Goal: Information Seeking & Learning: Learn about a topic

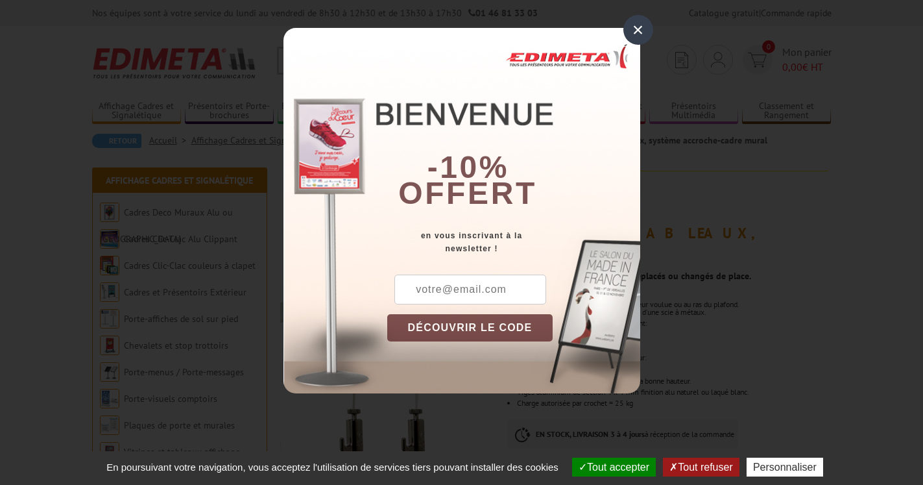
click at [637, 29] on div "×" at bounding box center [639, 30] width 30 height 30
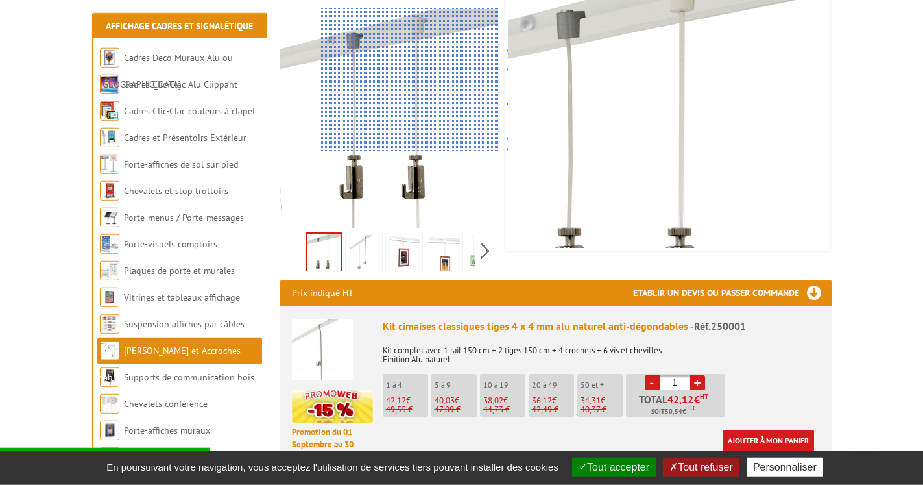
scroll to position [265, 0]
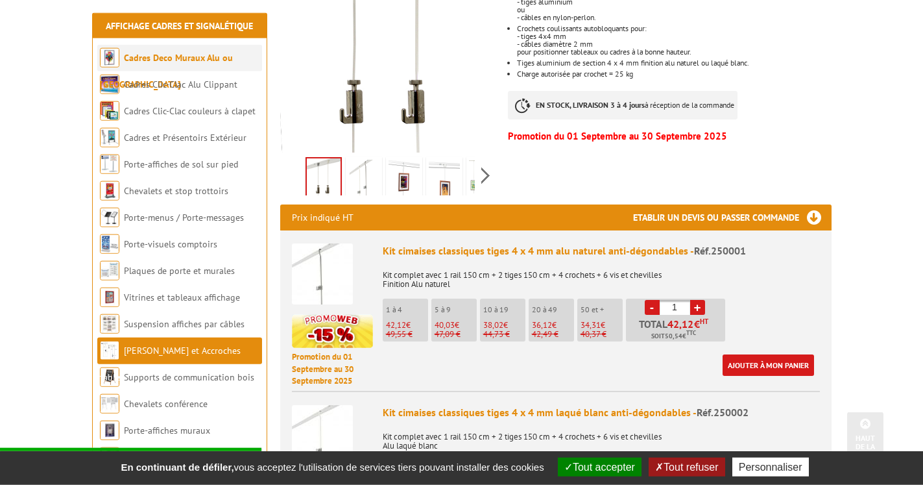
scroll to position [331, 0]
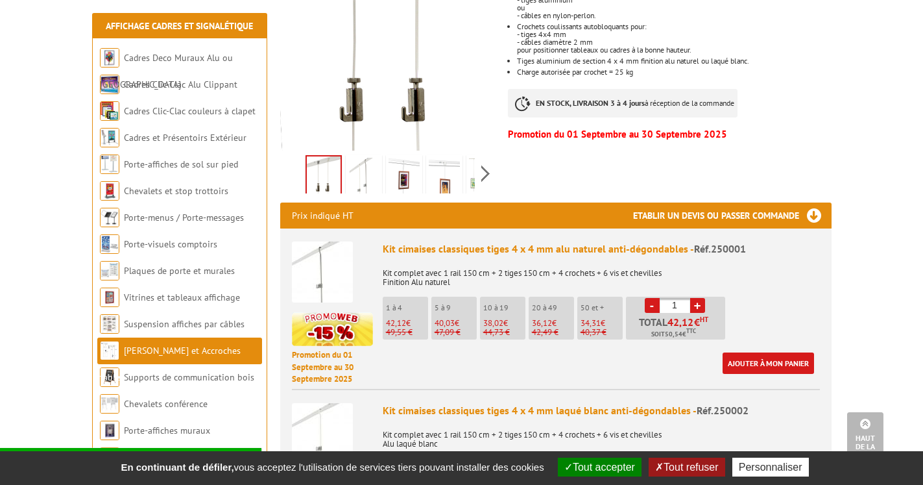
click at [320, 263] on img at bounding box center [322, 271] width 61 height 61
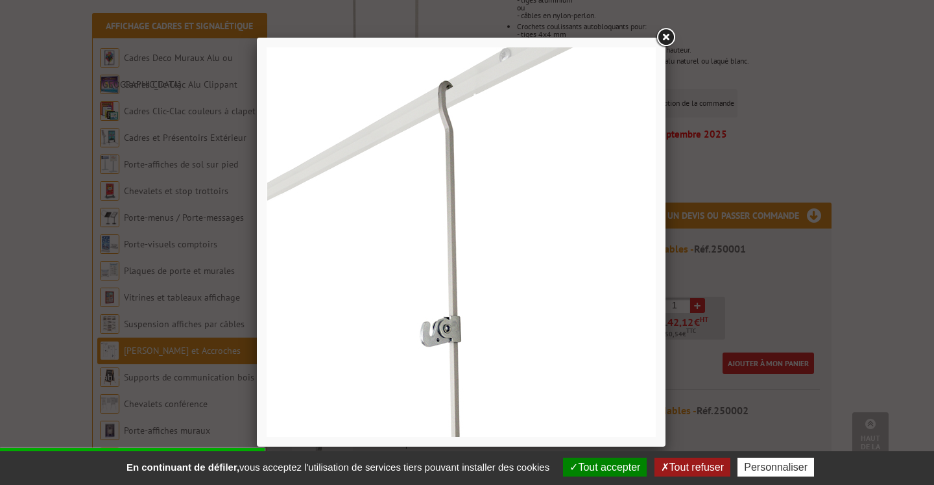
click at [665, 32] on link at bounding box center [665, 37] width 23 height 23
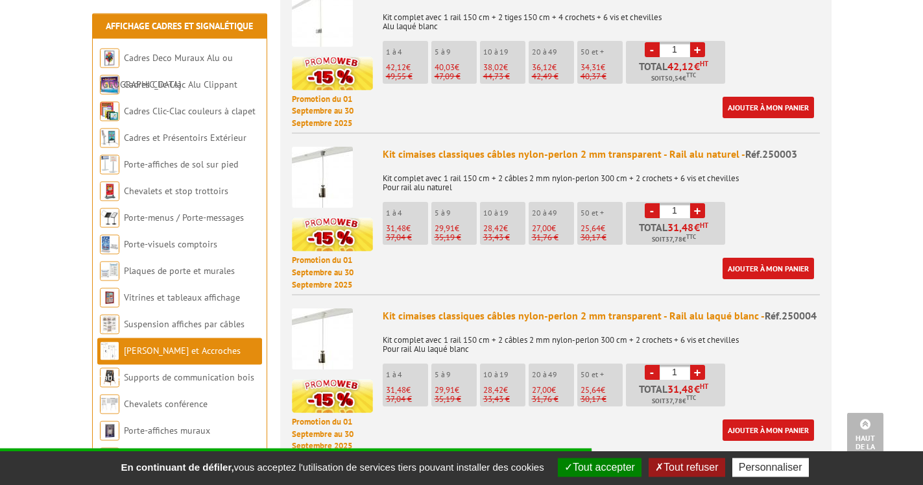
scroll to position [794, 0]
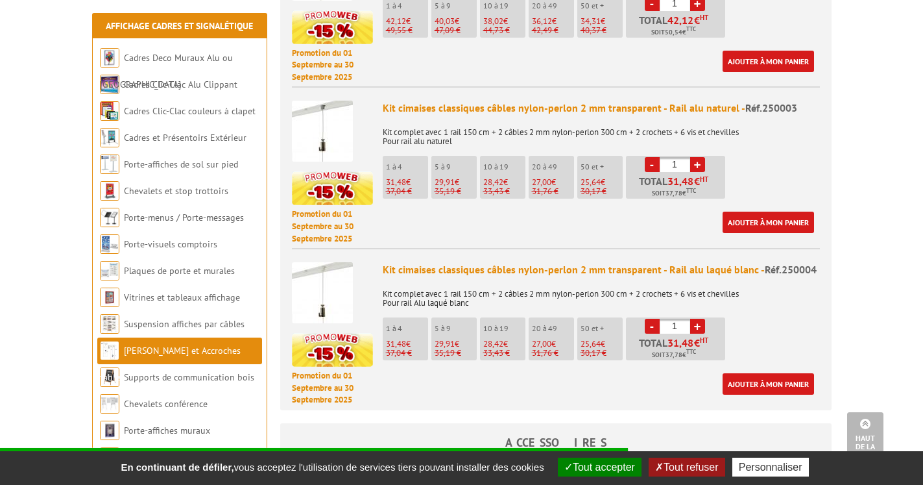
click at [321, 279] on img at bounding box center [322, 292] width 61 height 61
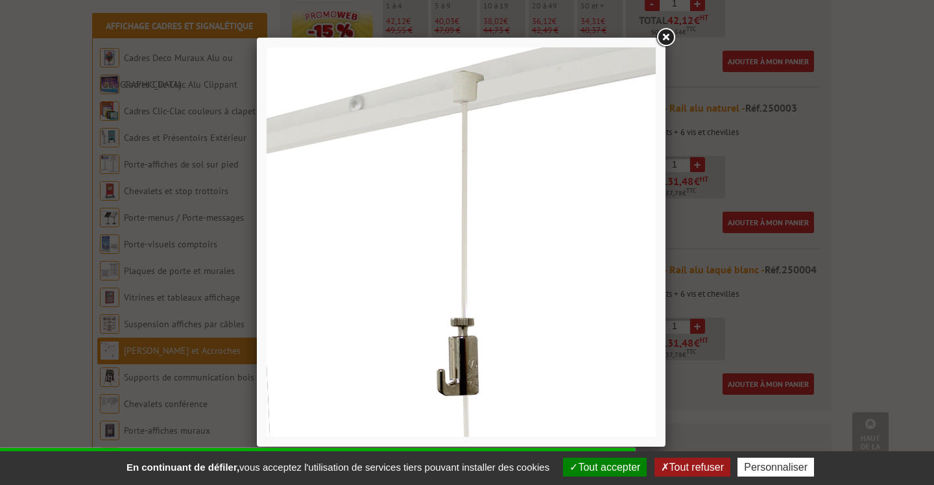
click at [670, 38] on link at bounding box center [665, 37] width 23 height 23
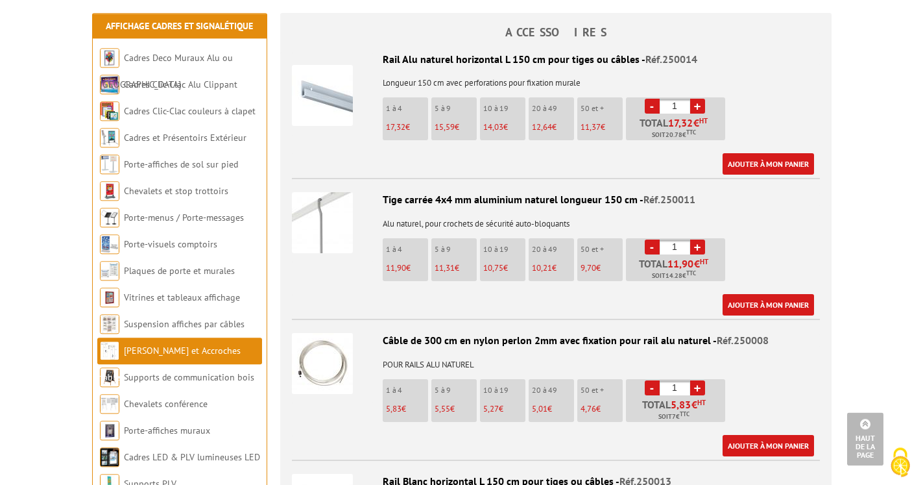
scroll to position [1258, 0]
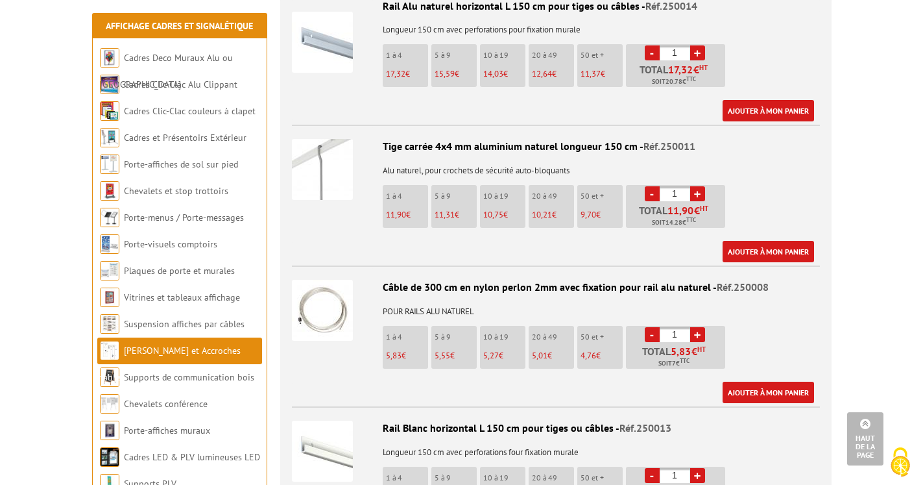
click at [332, 309] on img at bounding box center [322, 310] width 61 height 61
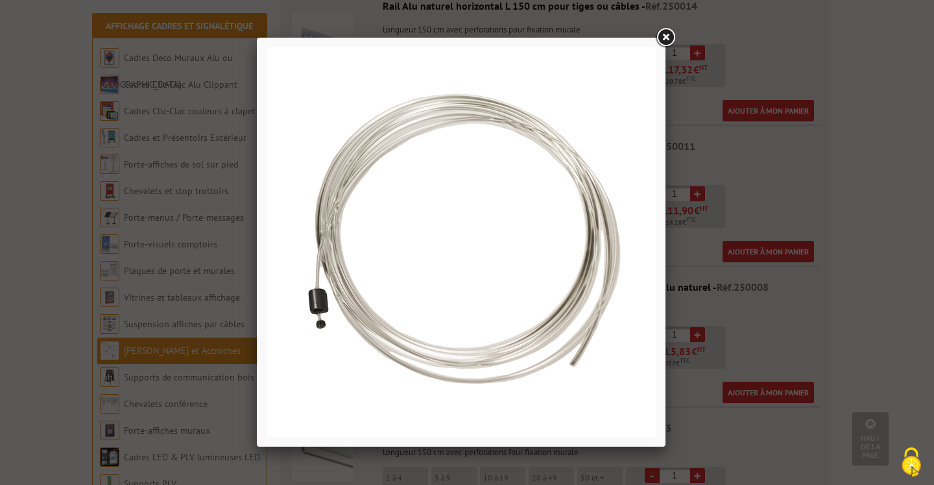
click at [667, 35] on link at bounding box center [665, 37] width 23 height 23
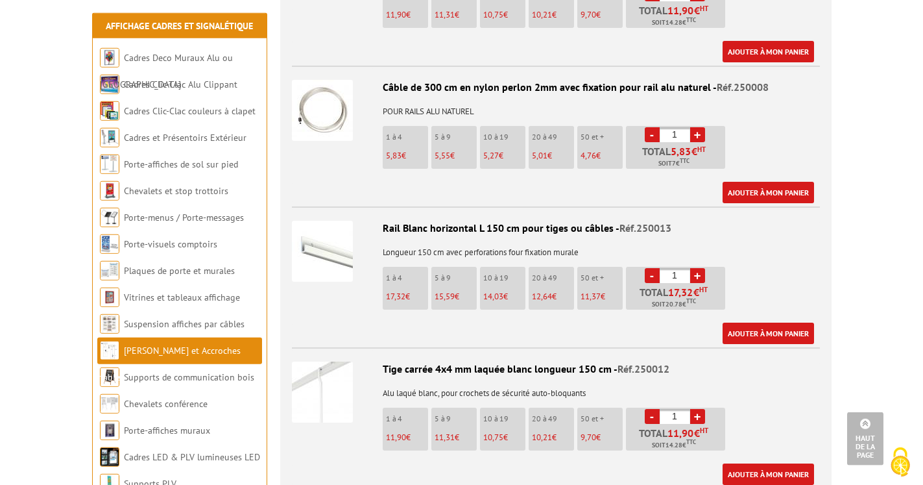
scroll to position [1522, 0]
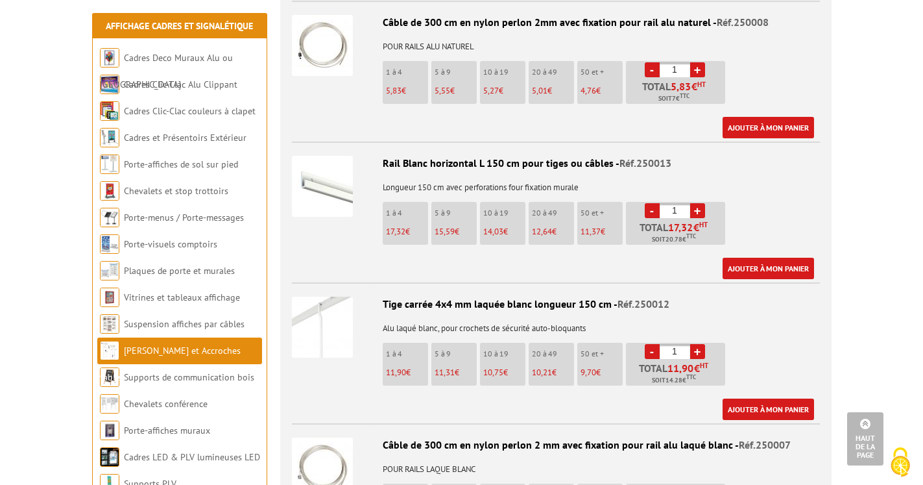
click at [320, 309] on img at bounding box center [322, 327] width 61 height 61
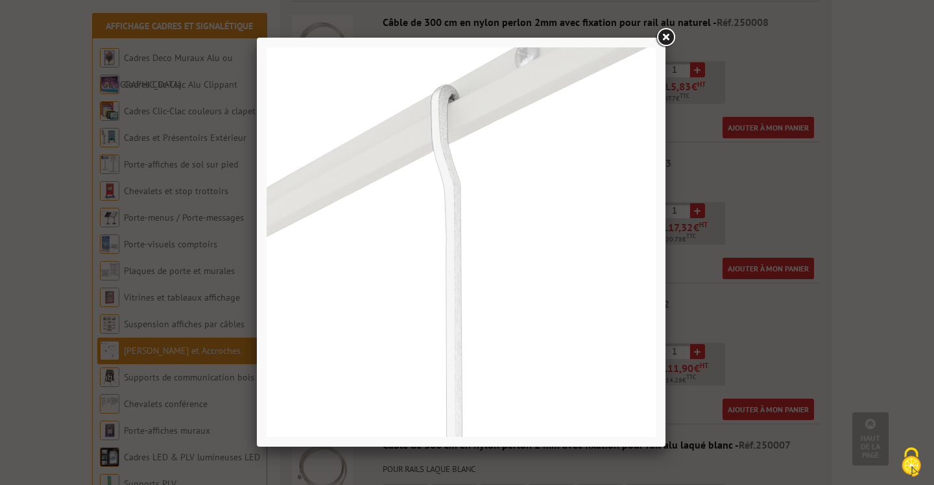
click at [663, 34] on link at bounding box center [665, 37] width 23 height 23
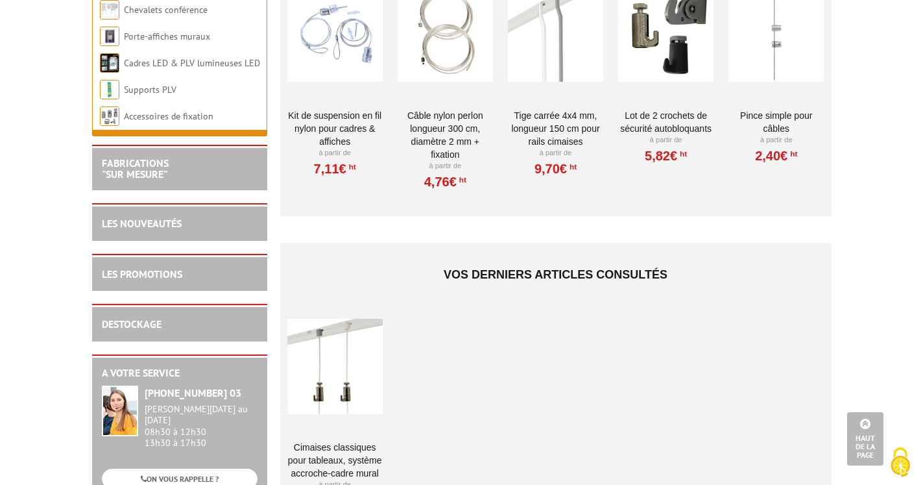
scroll to position [2714, 0]
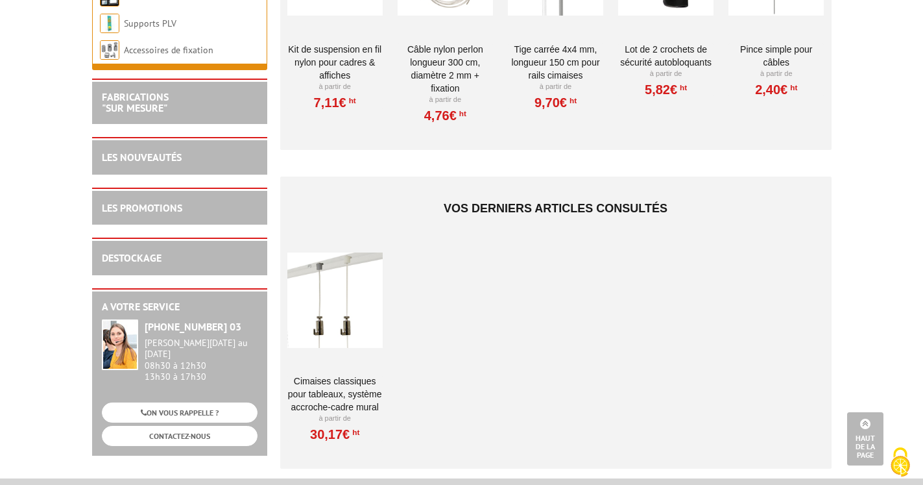
click at [341, 297] on div at bounding box center [334, 300] width 95 height 130
